Goal: Information Seeking & Learning: Check status

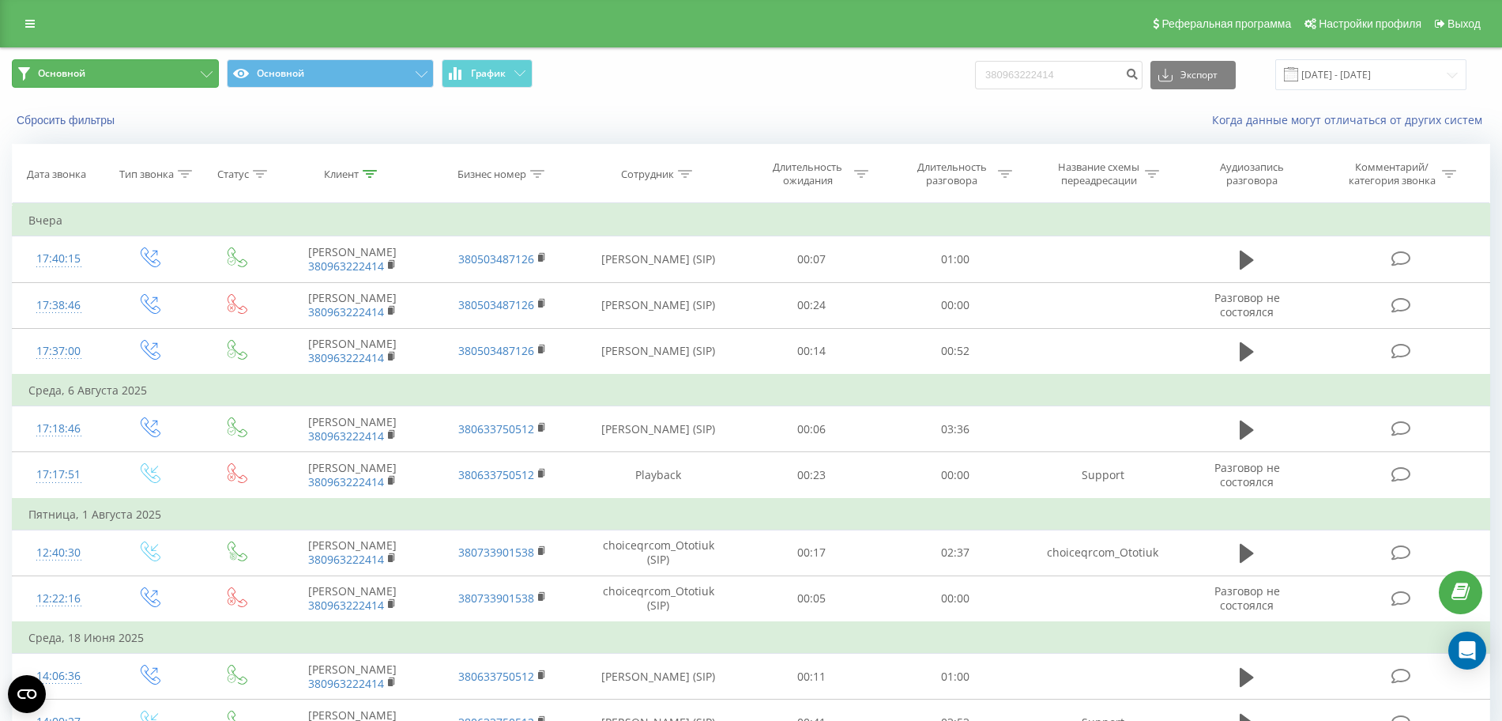
click at [131, 68] on button "Основной" at bounding box center [115, 73] width 207 height 28
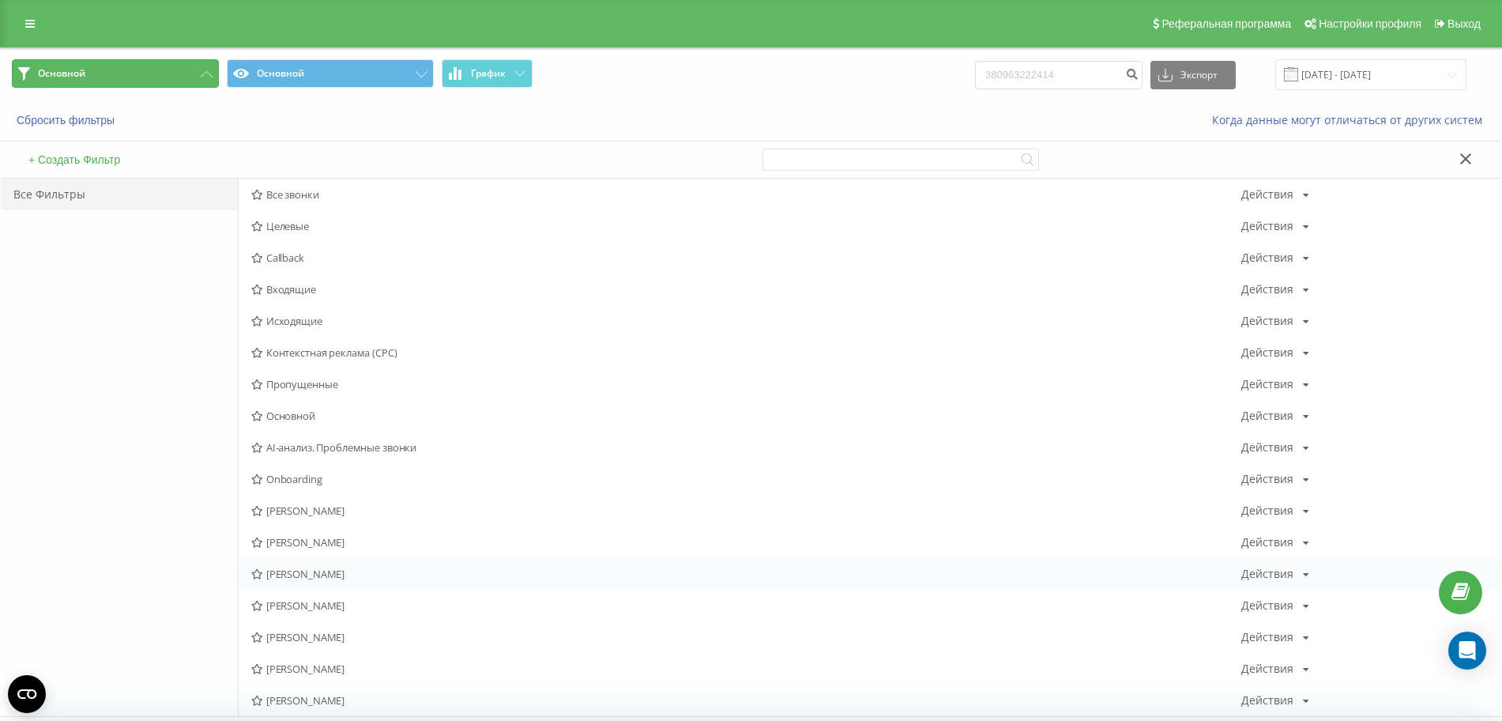
scroll to position [198, 0]
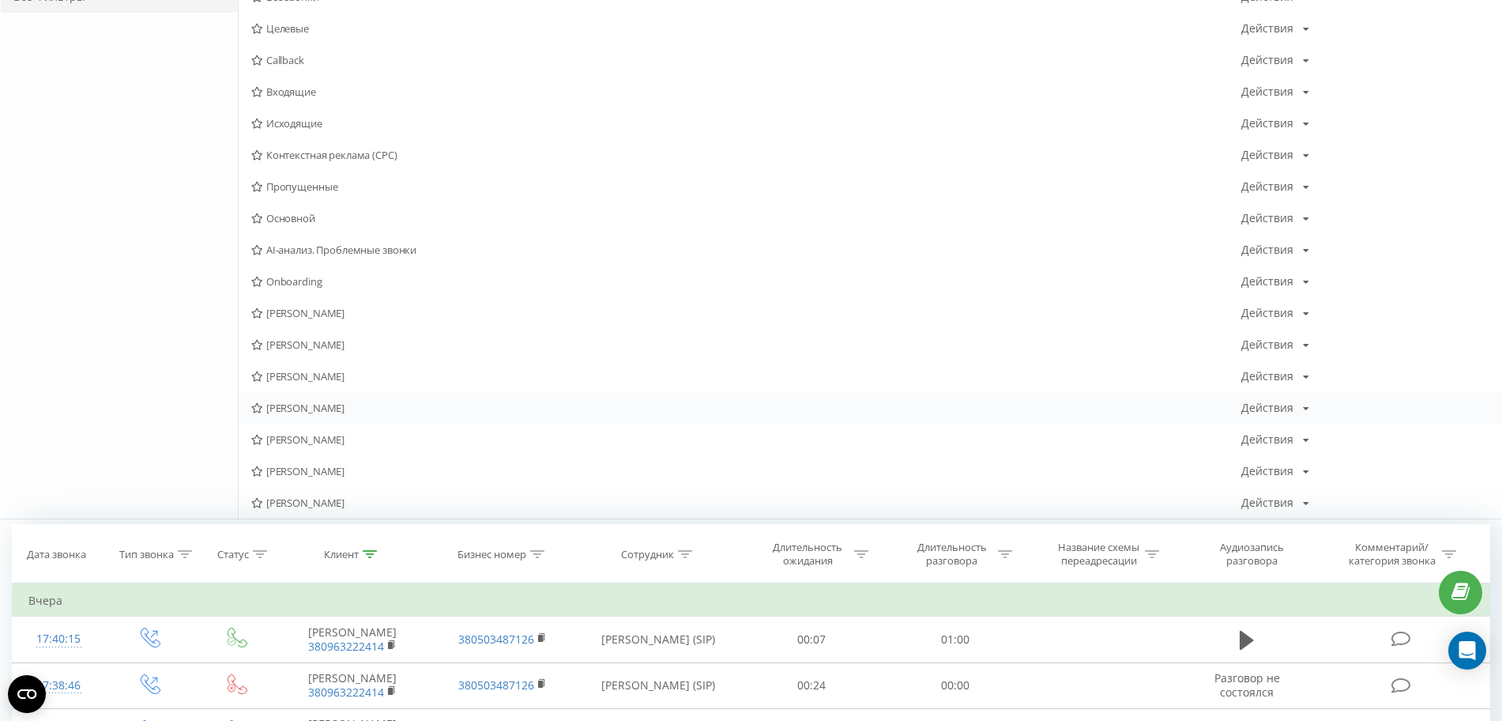
click at [329, 408] on span "[PERSON_NAME]" at bounding box center [746, 407] width 990 height 11
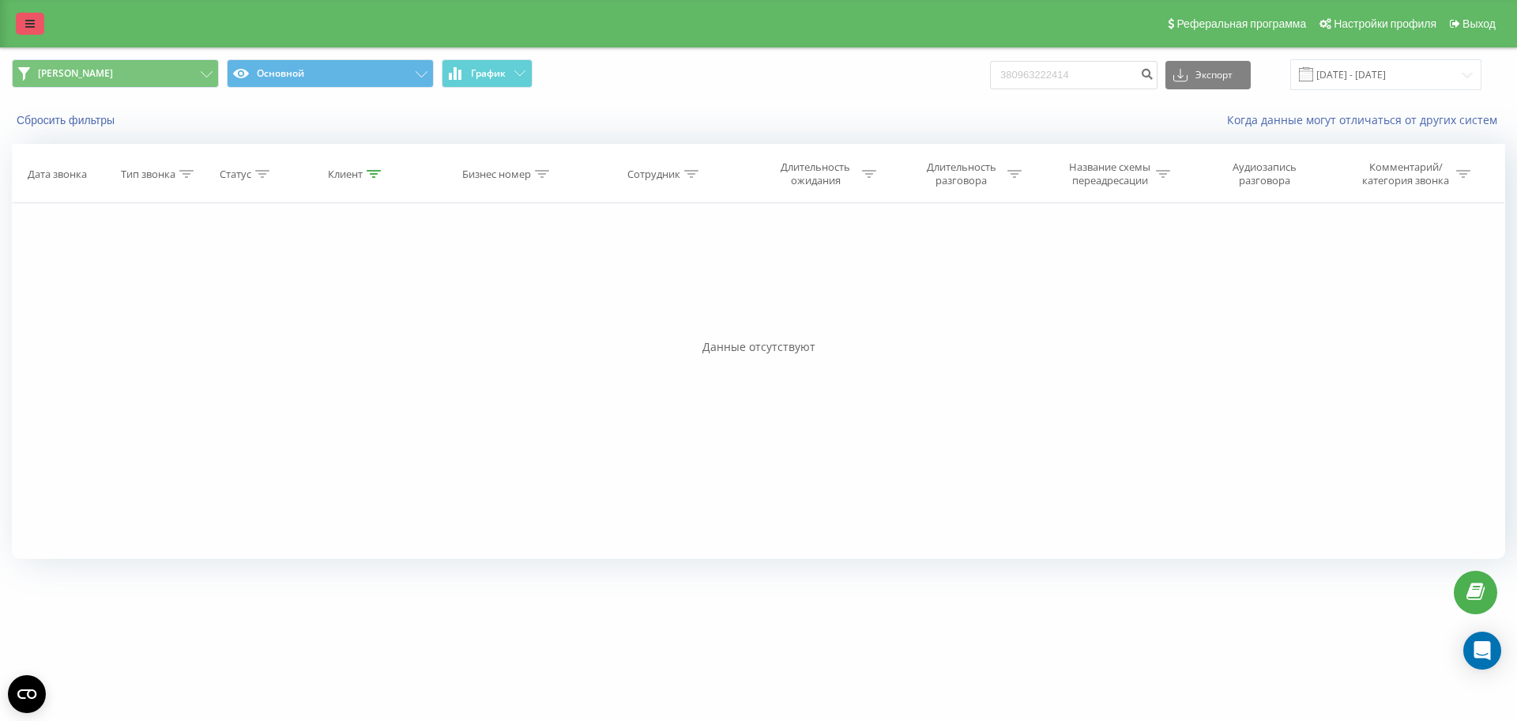
click at [26, 28] on icon at bounding box center [29, 23] width 9 height 11
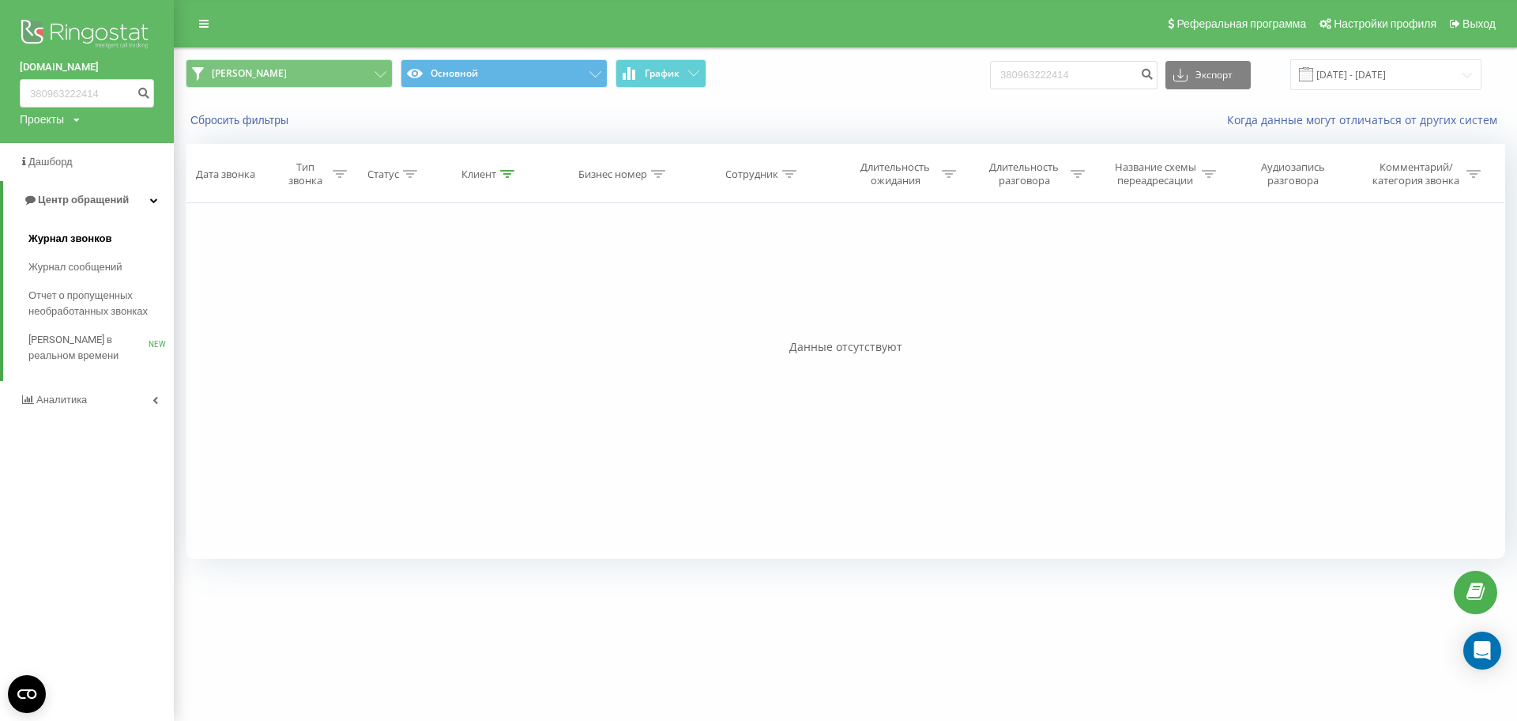
click at [96, 241] on span "Журнал звонков" at bounding box center [69, 239] width 83 height 16
click at [207, 72] on button "[PERSON_NAME]" at bounding box center [289, 73] width 207 height 28
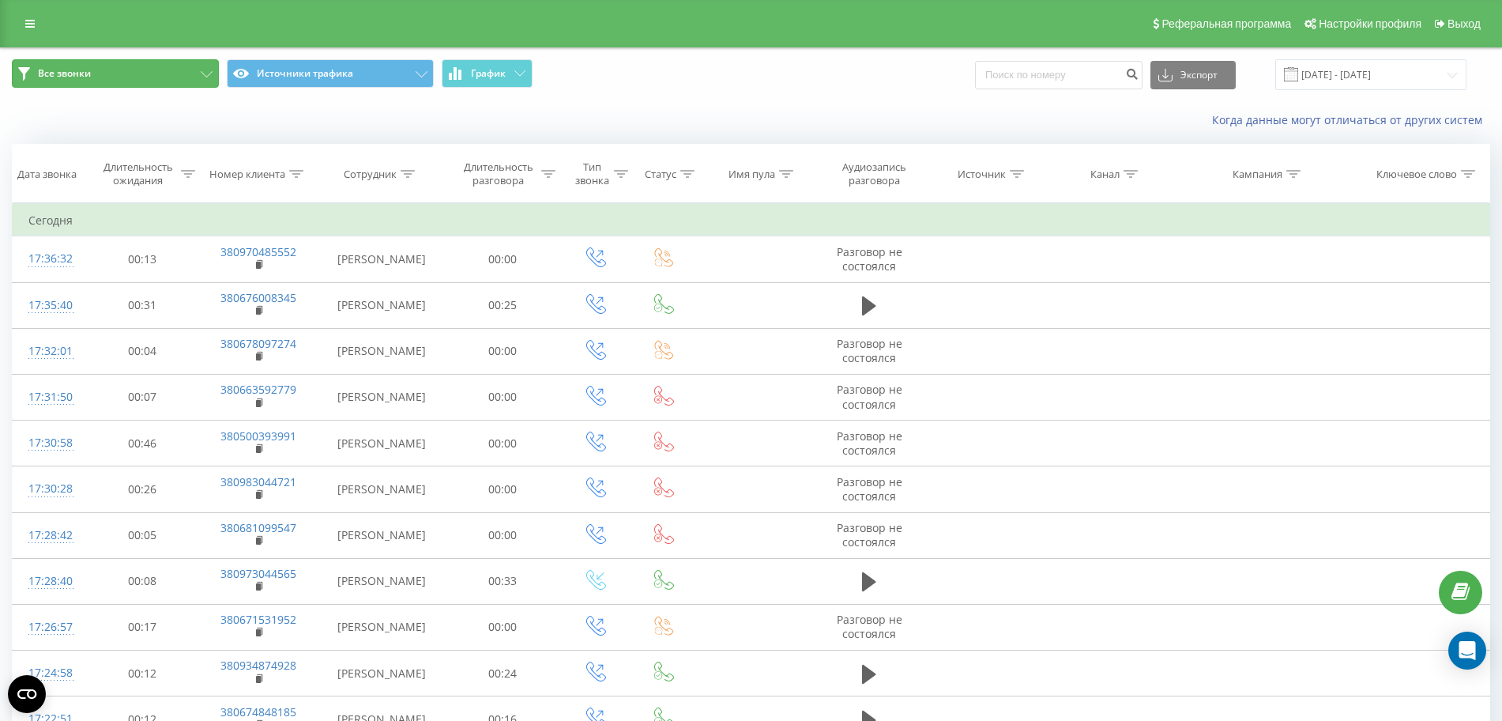
click at [180, 69] on button "Все звонки" at bounding box center [115, 73] width 207 height 28
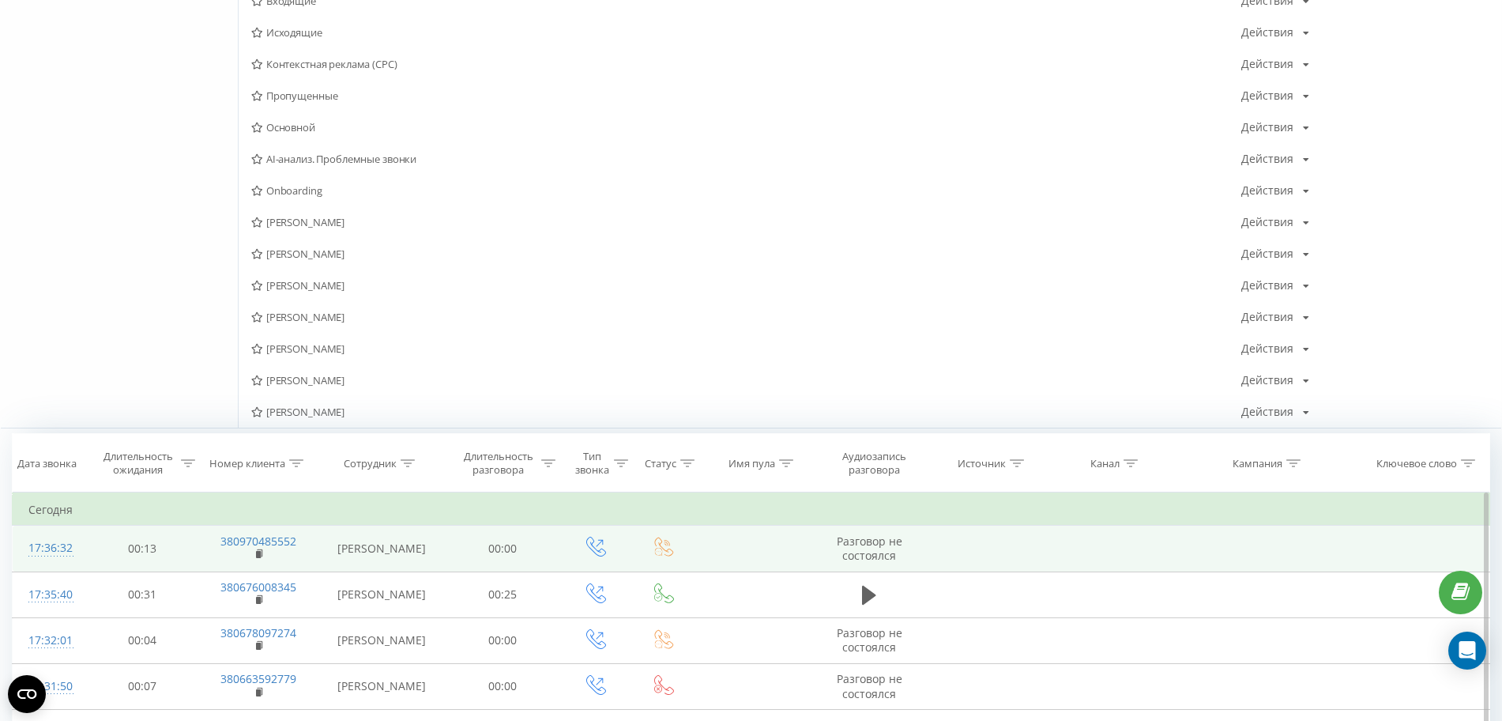
scroll to position [296, 0]
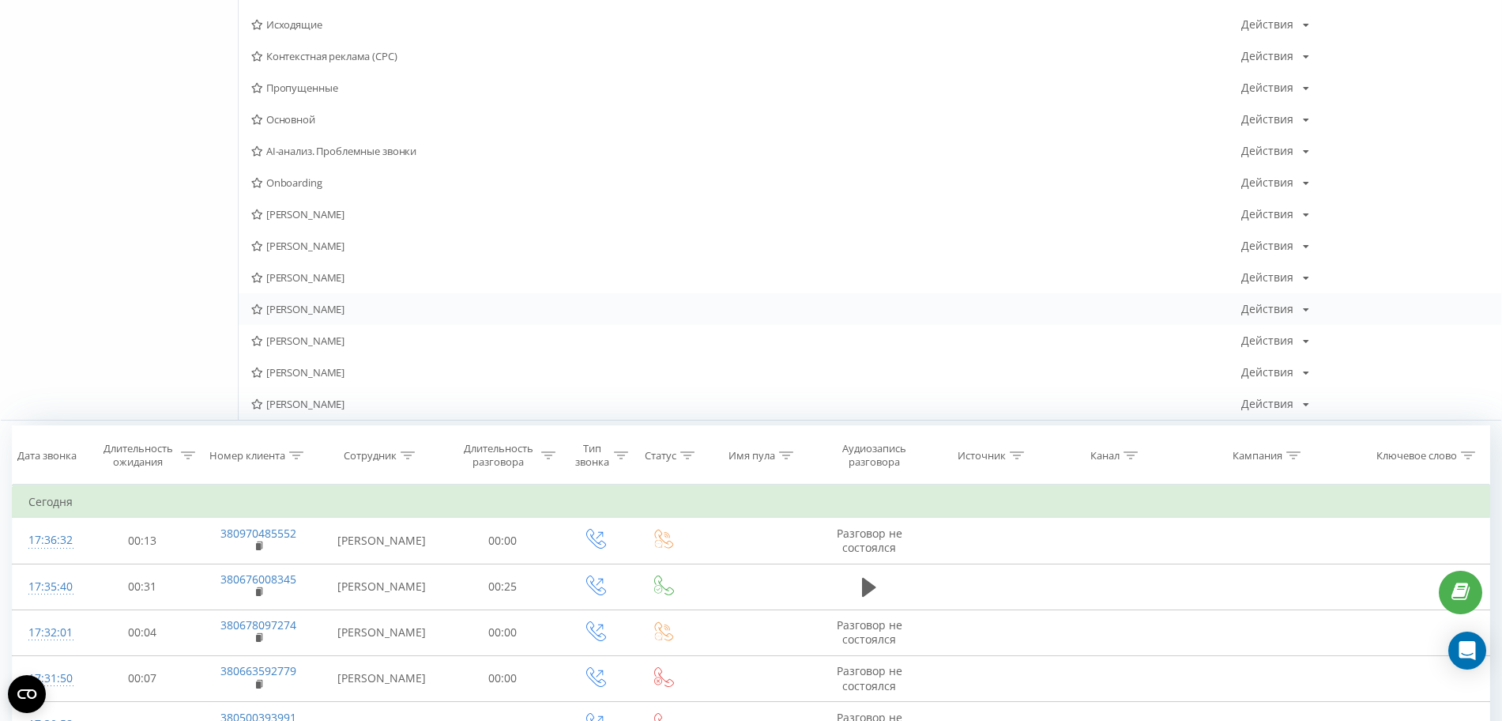
click at [329, 307] on span "Наталі Городецька" at bounding box center [746, 308] width 990 height 11
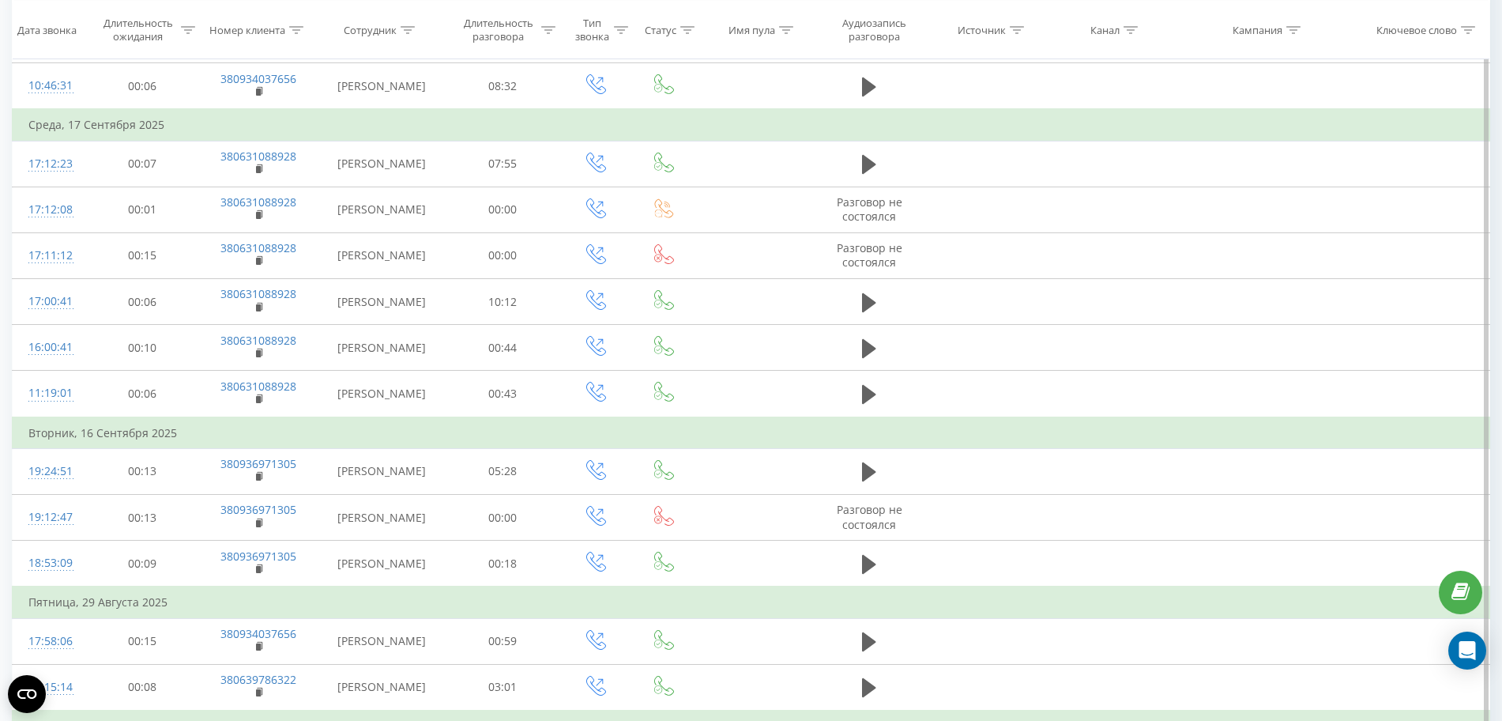
scroll to position [61, 0]
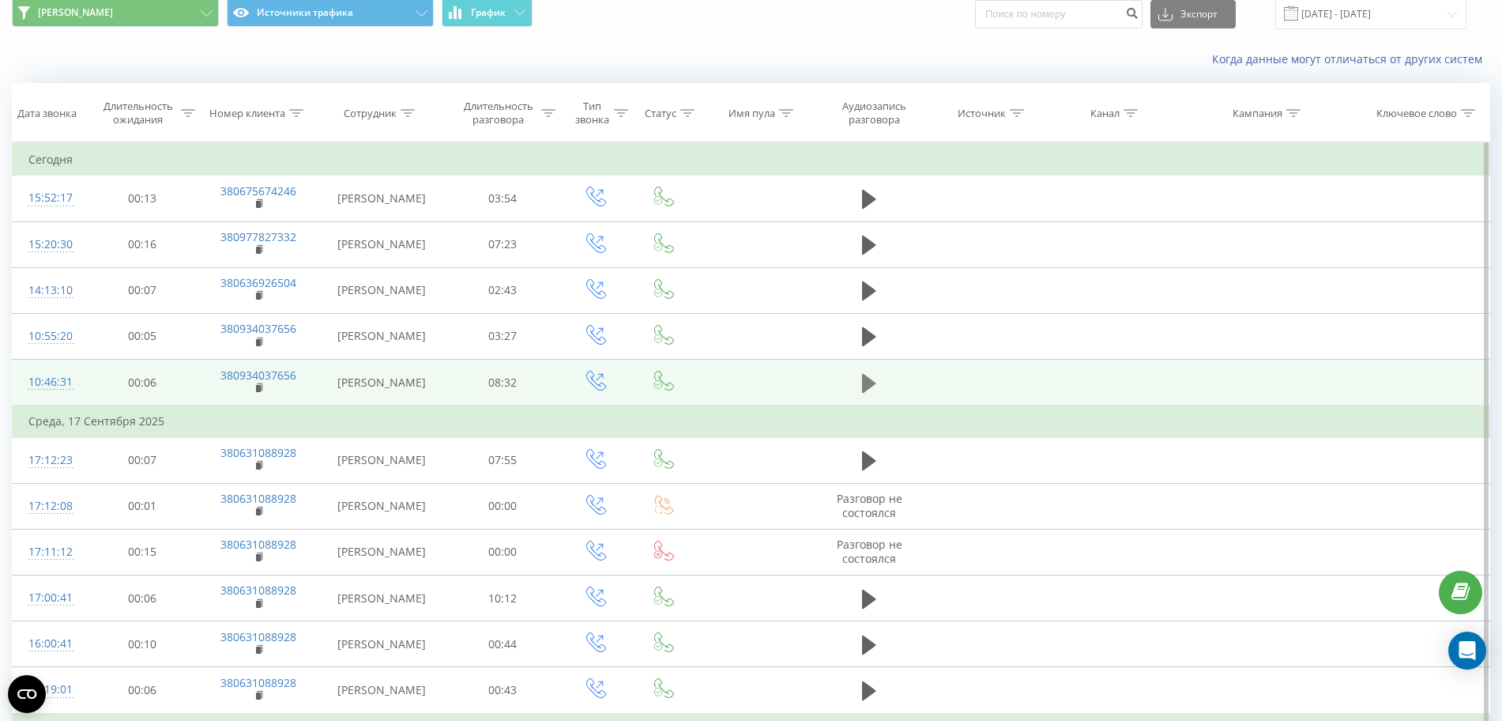
click at [877, 382] on button at bounding box center [869, 383] width 24 height 24
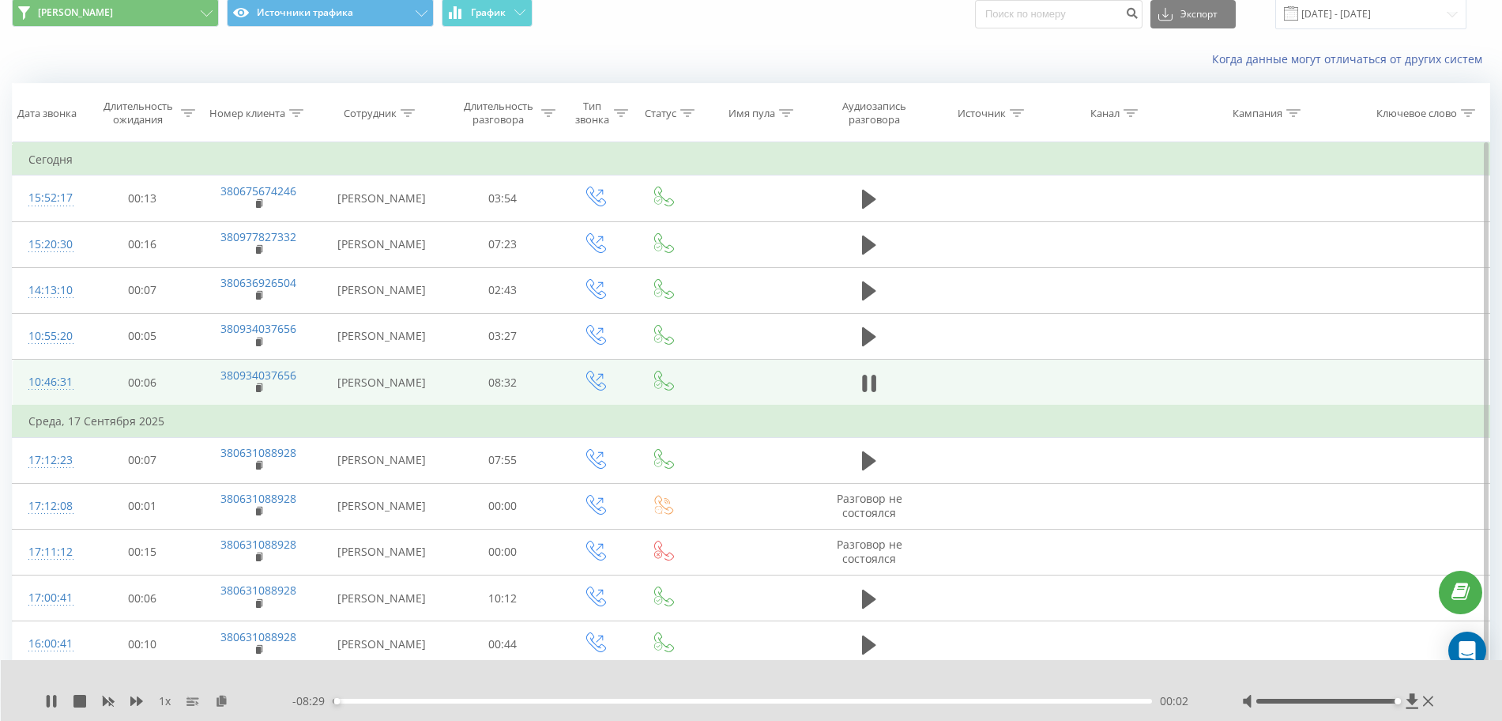
drag, startPoint x: 1334, startPoint y: 701, endPoint x: 1395, endPoint y: 702, distance: 60.1
click at [1395, 702] on div at bounding box center [1326, 700] width 141 height 5
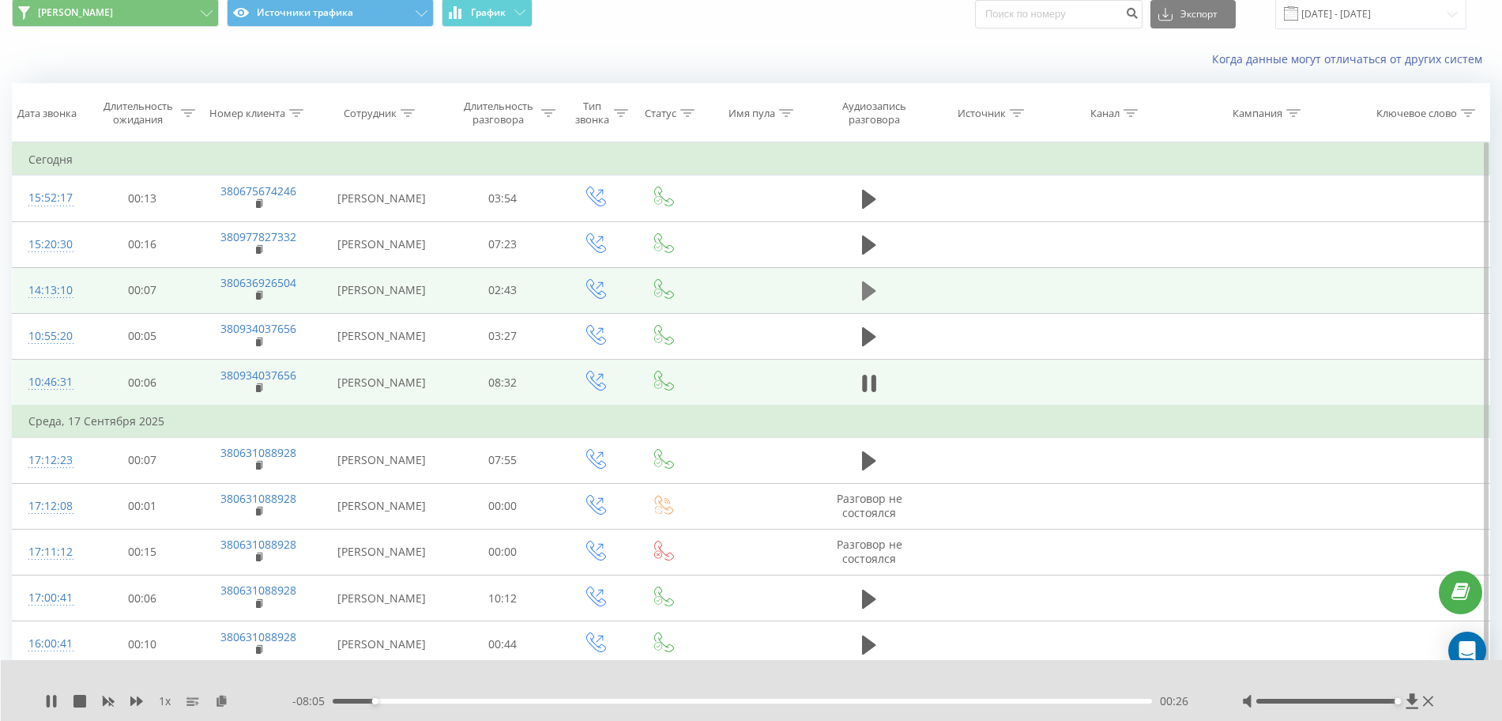
click at [873, 293] on icon at bounding box center [869, 290] width 14 height 19
click at [866, 292] on icon at bounding box center [865, 290] width 5 height 17
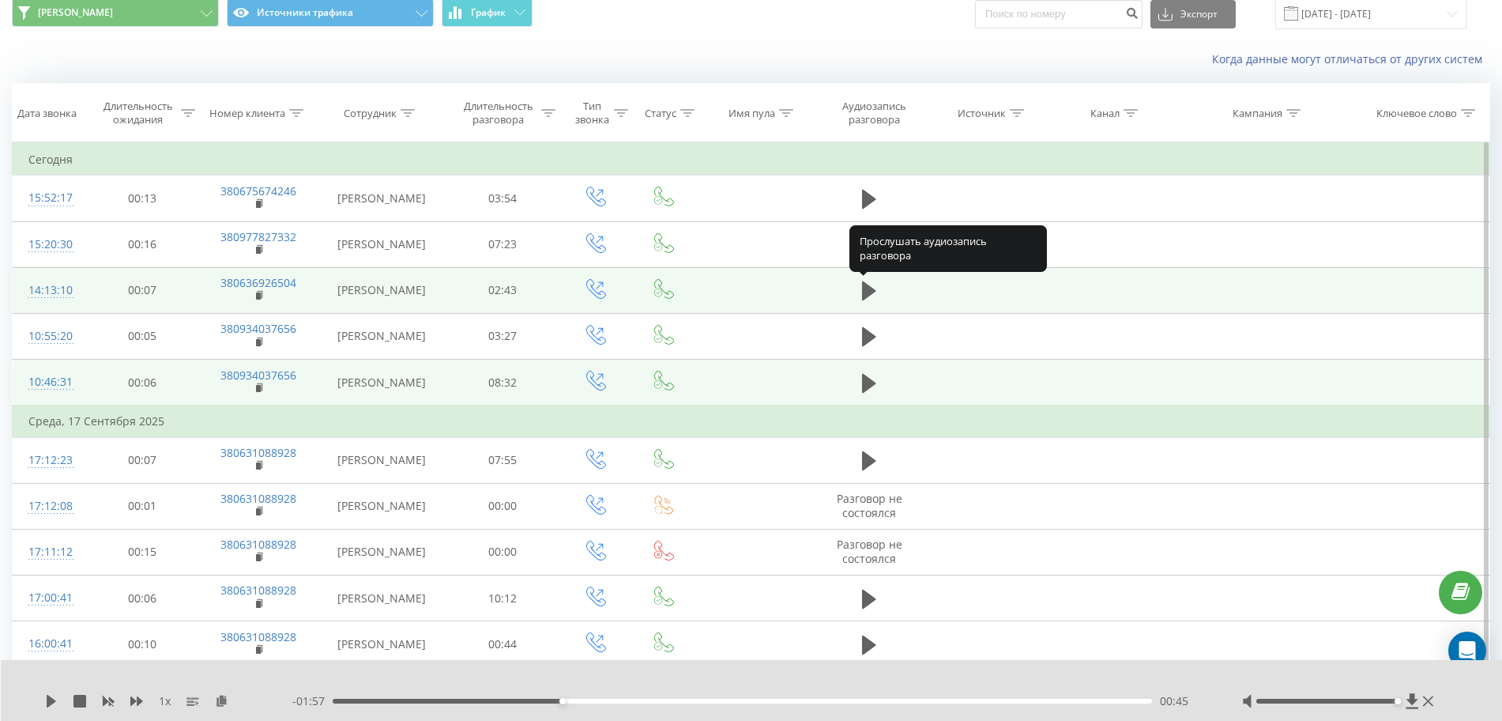
click at [866, 292] on icon at bounding box center [869, 290] width 14 height 19
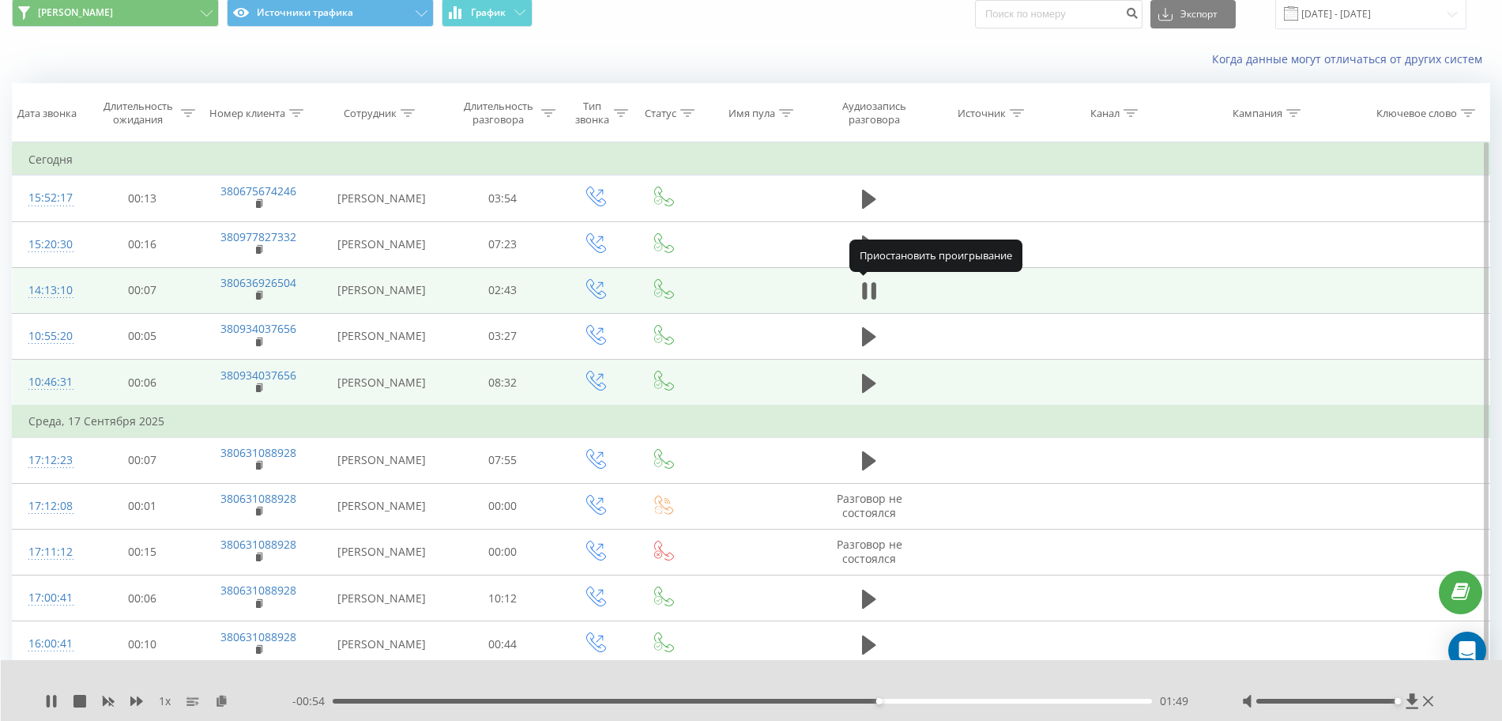
click at [866, 292] on icon at bounding box center [865, 290] width 5 height 17
